Goal: Find specific page/section: Find specific page/section

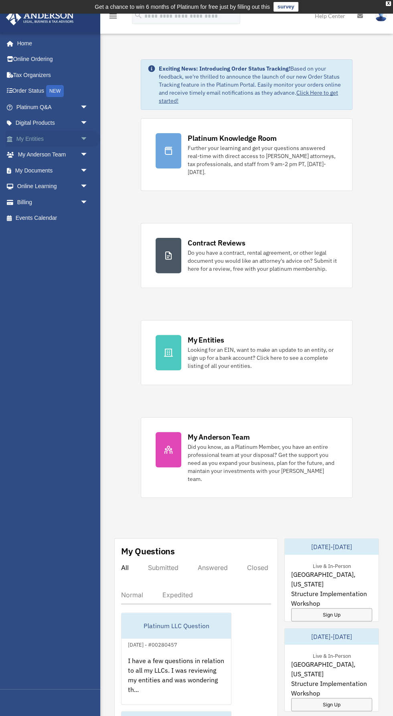
click at [83, 135] on span "arrow_drop_down" at bounding box center [88, 139] width 16 height 16
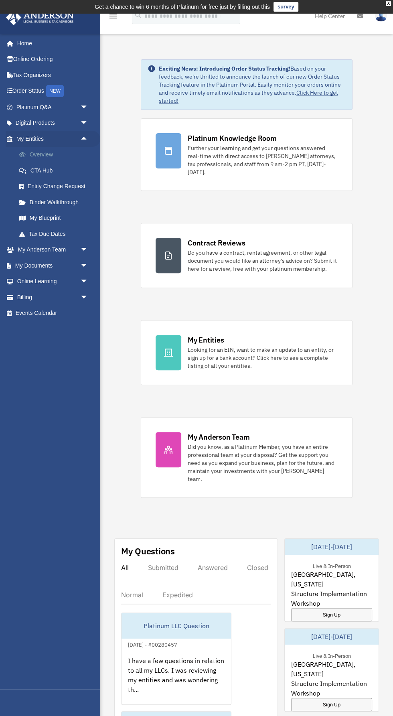
click at [42, 153] on link "Overview" at bounding box center [55, 155] width 89 height 16
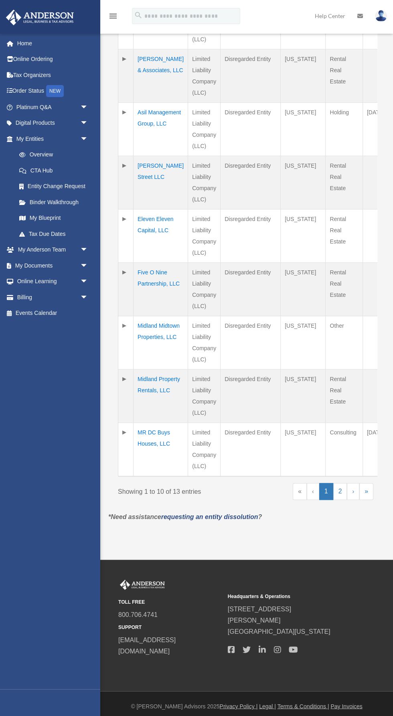
scroll to position [342, 0]
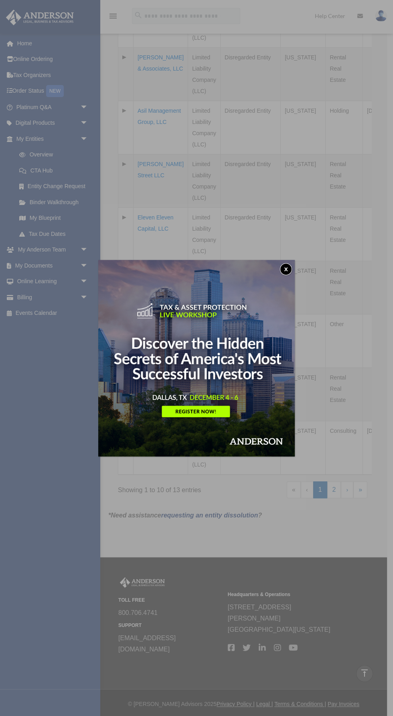
click at [285, 269] on button "x" at bounding box center [286, 269] width 12 height 12
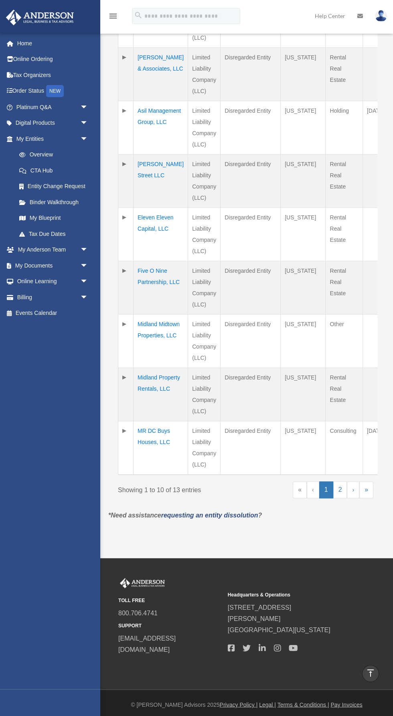
click at [144, 410] on td "Midland Property Rentals, LLC" at bounding box center [160, 394] width 55 height 53
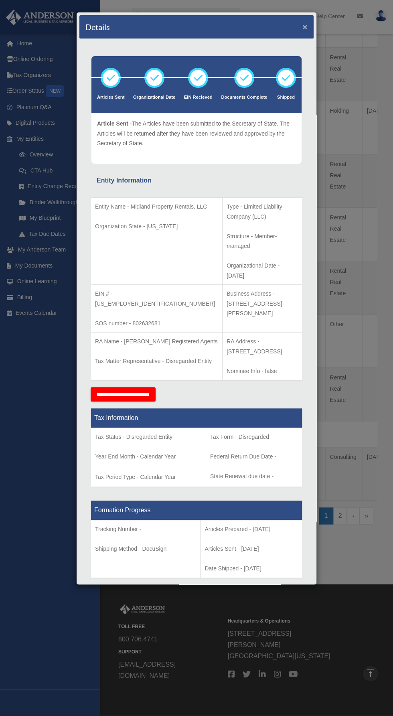
click at [304, 29] on button "×" at bounding box center [304, 26] width 5 height 8
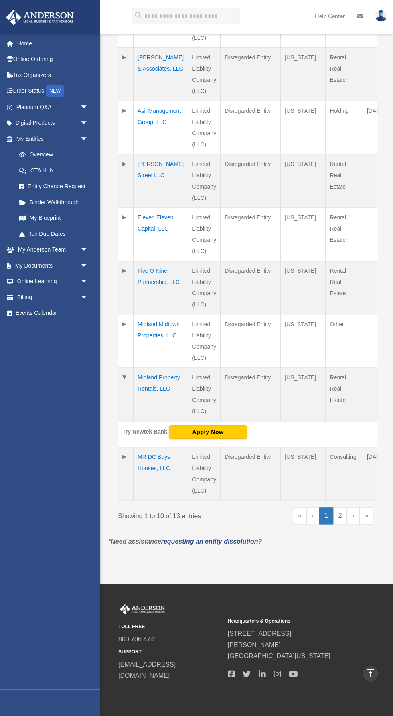
click at [147, 409] on td "Midland Property Rentals, LLC" at bounding box center [160, 394] width 55 height 53
